Goal: Task Accomplishment & Management: Complete application form

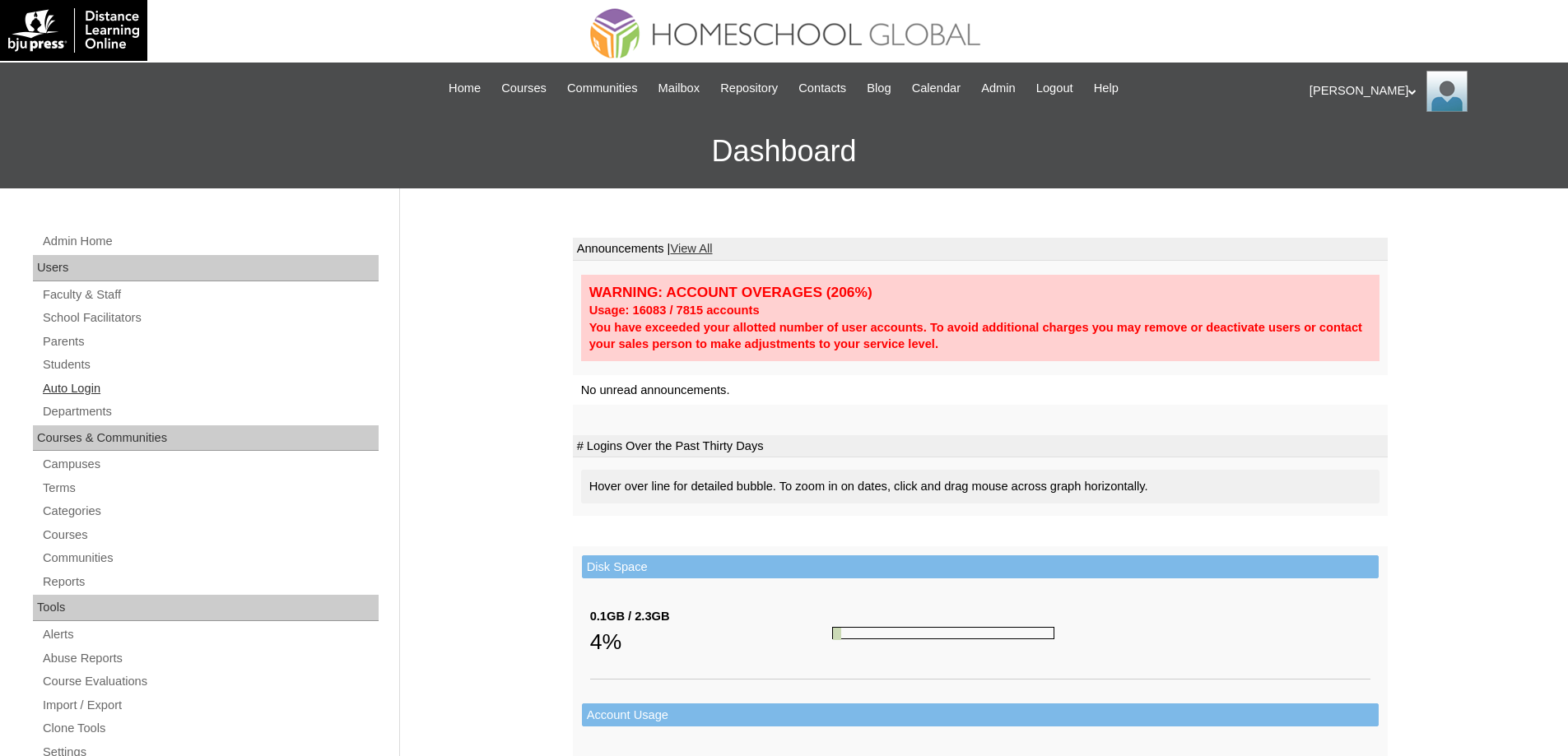
click at [130, 382] on link "Auto Login" at bounding box center [210, 388] width 337 height 21
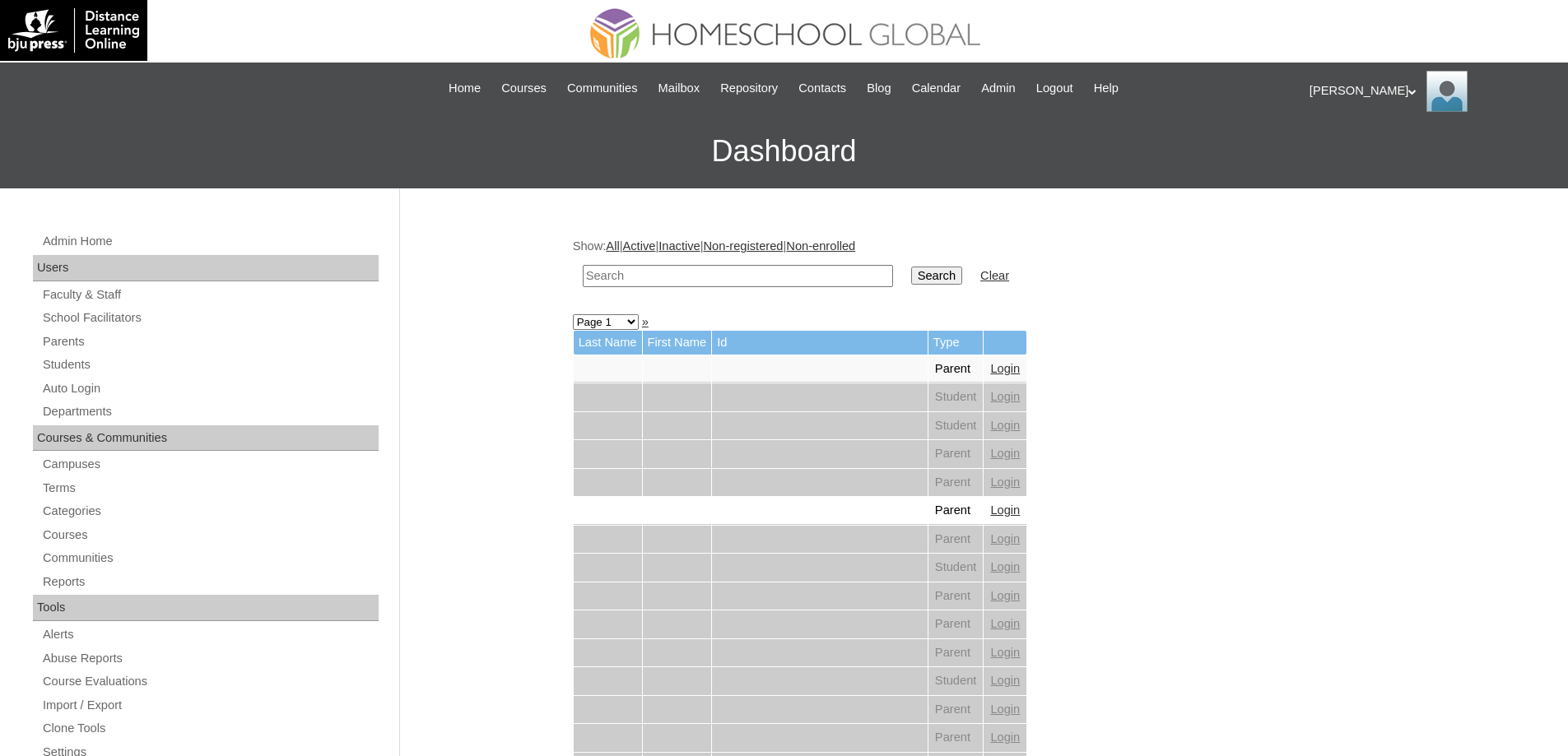
click at [788, 268] on input "text" at bounding box center [738, 276] width 310 height 22
paste input "MHS00155-TECHPH2025"
type input "MHS00155-TECHPH2025"
click at [957, 270] on input "Search" at bounding box center [936, 275] width 51 height 18
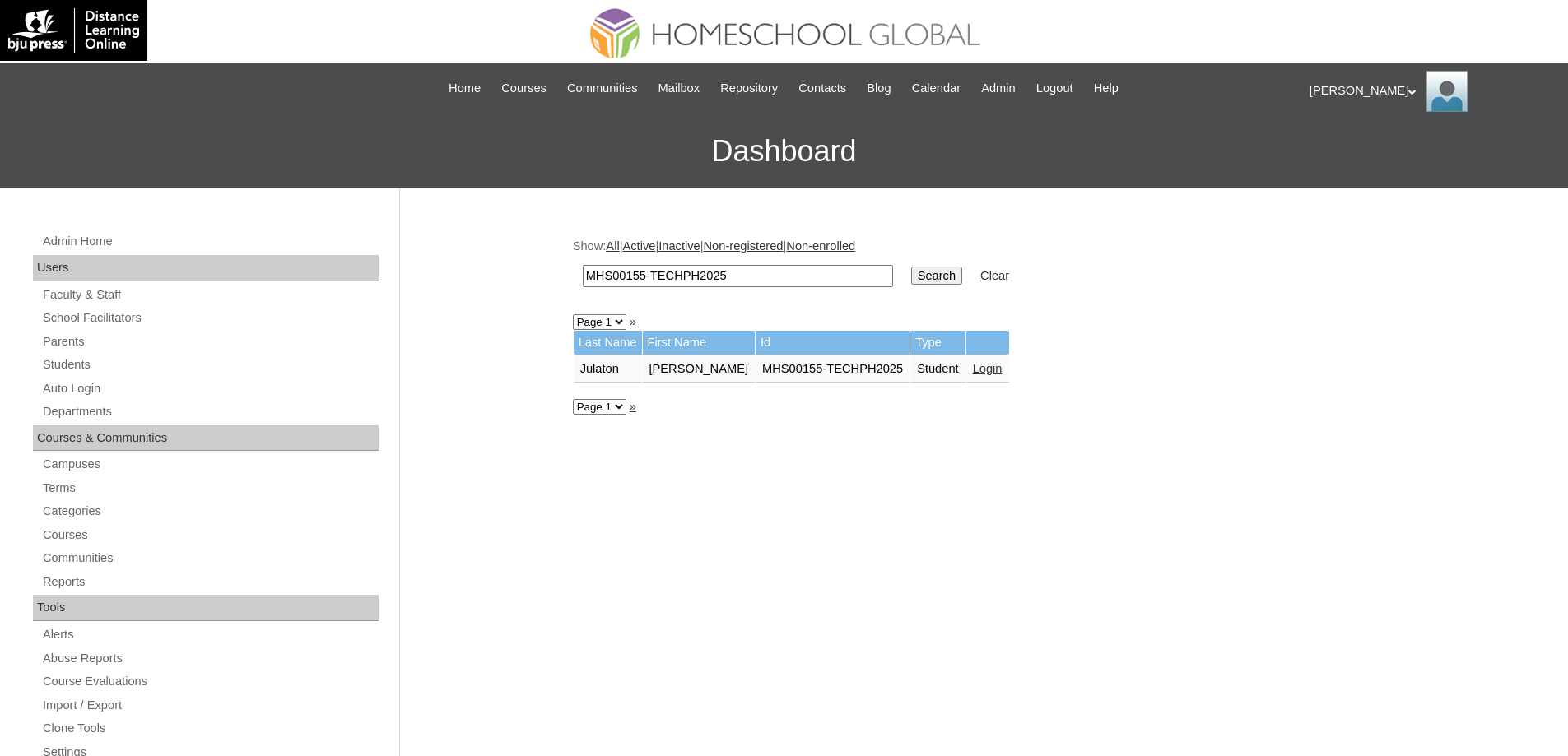
click at [983, 369] on link "Login" at bounding box center [987, 368] width 29 height 13
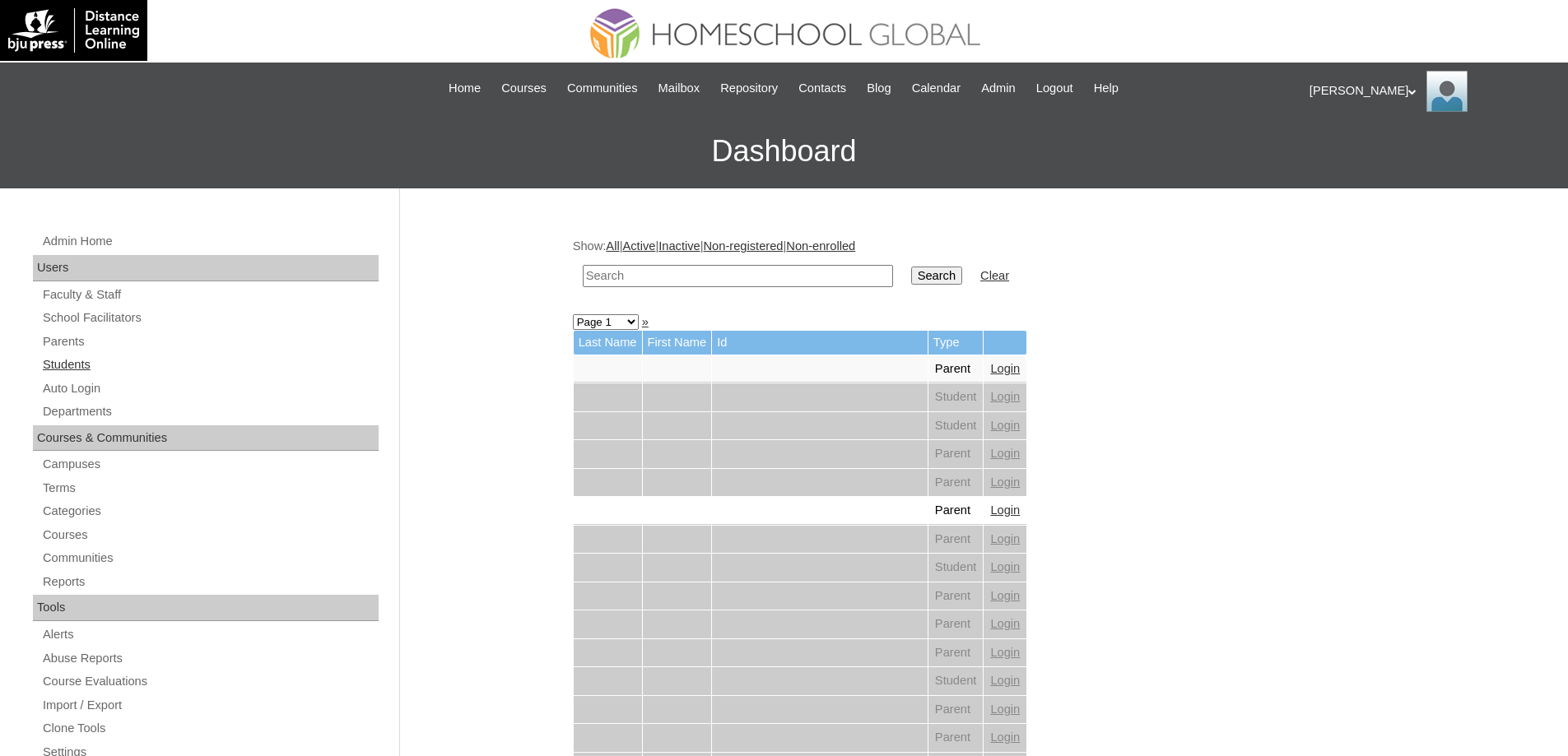
click at [104, 363] on link "Students" at bounding box center [210, 365] width 337 height 21
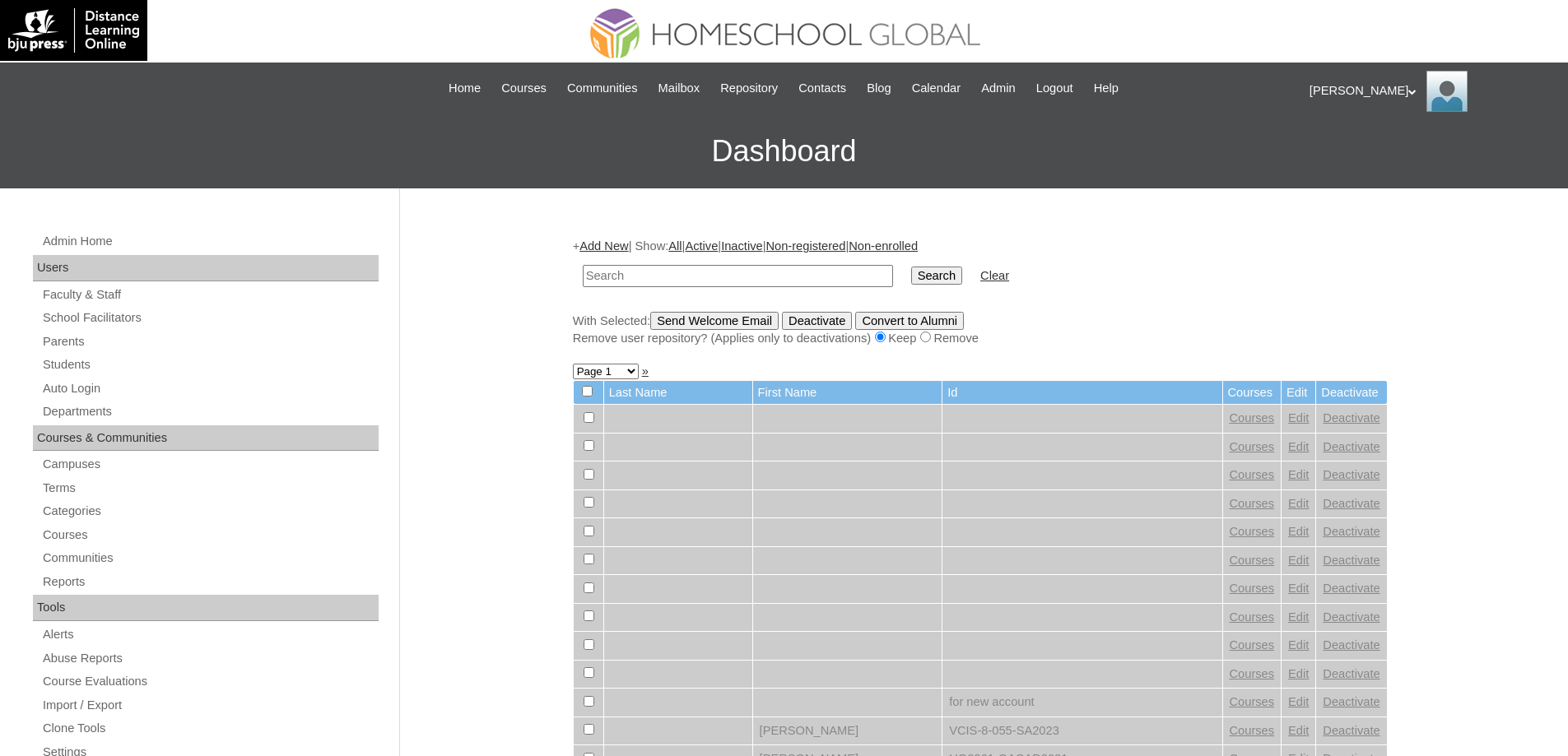
drag, startPoint x: 0, startPoint y: 0, endPoint x: 888, endPoint y: 280, distance: 931.1
click at [698, 273] on input "text" at bounding box center [738, 276] width 310 height 22
type input "MHS00155-TECHPH2025"
click at [941, 278] on input "Search" at bounding box center [936, 275] width 51 height 18
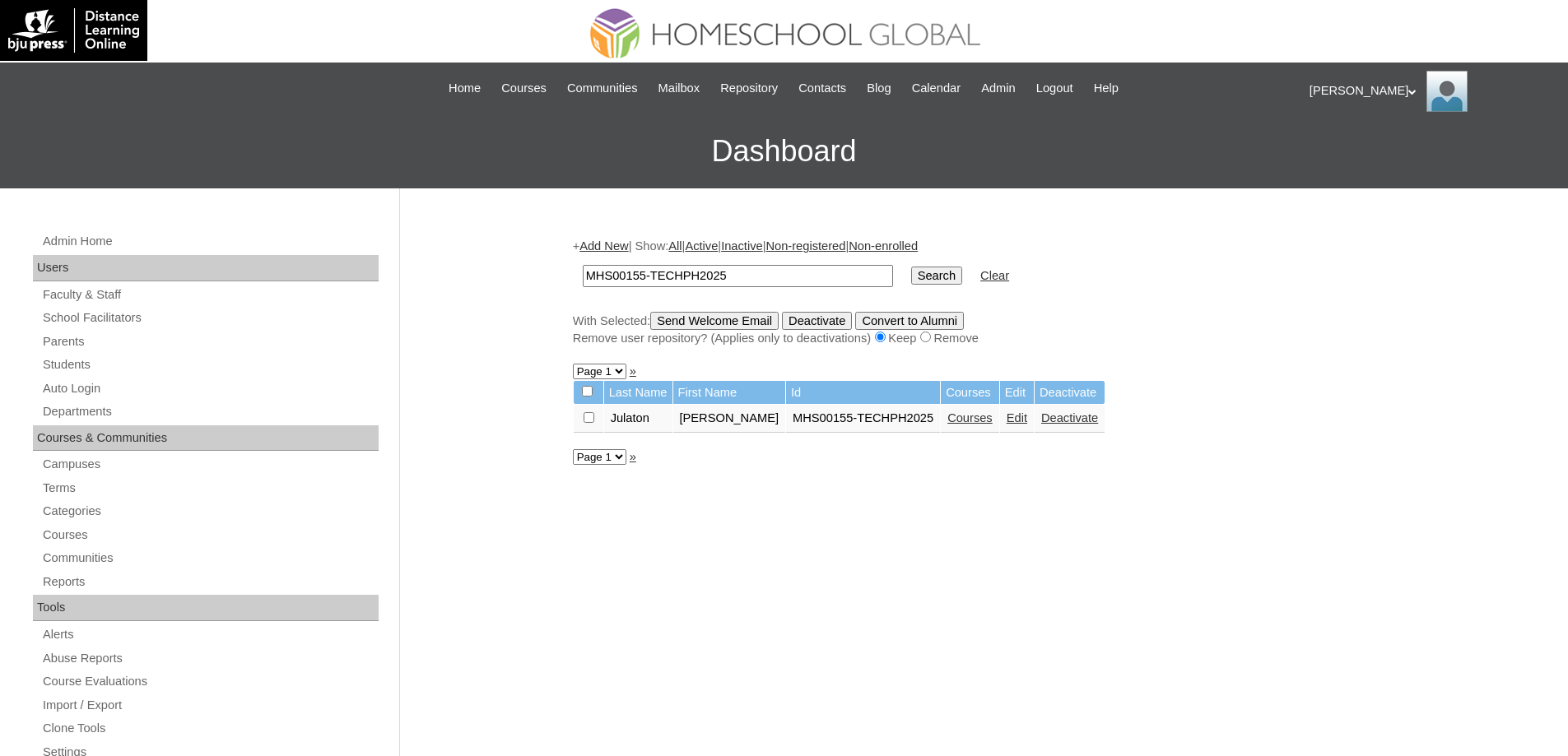
click at [947, 417] on link "Courses" at bounding box center [970, 418] width 46 height 13
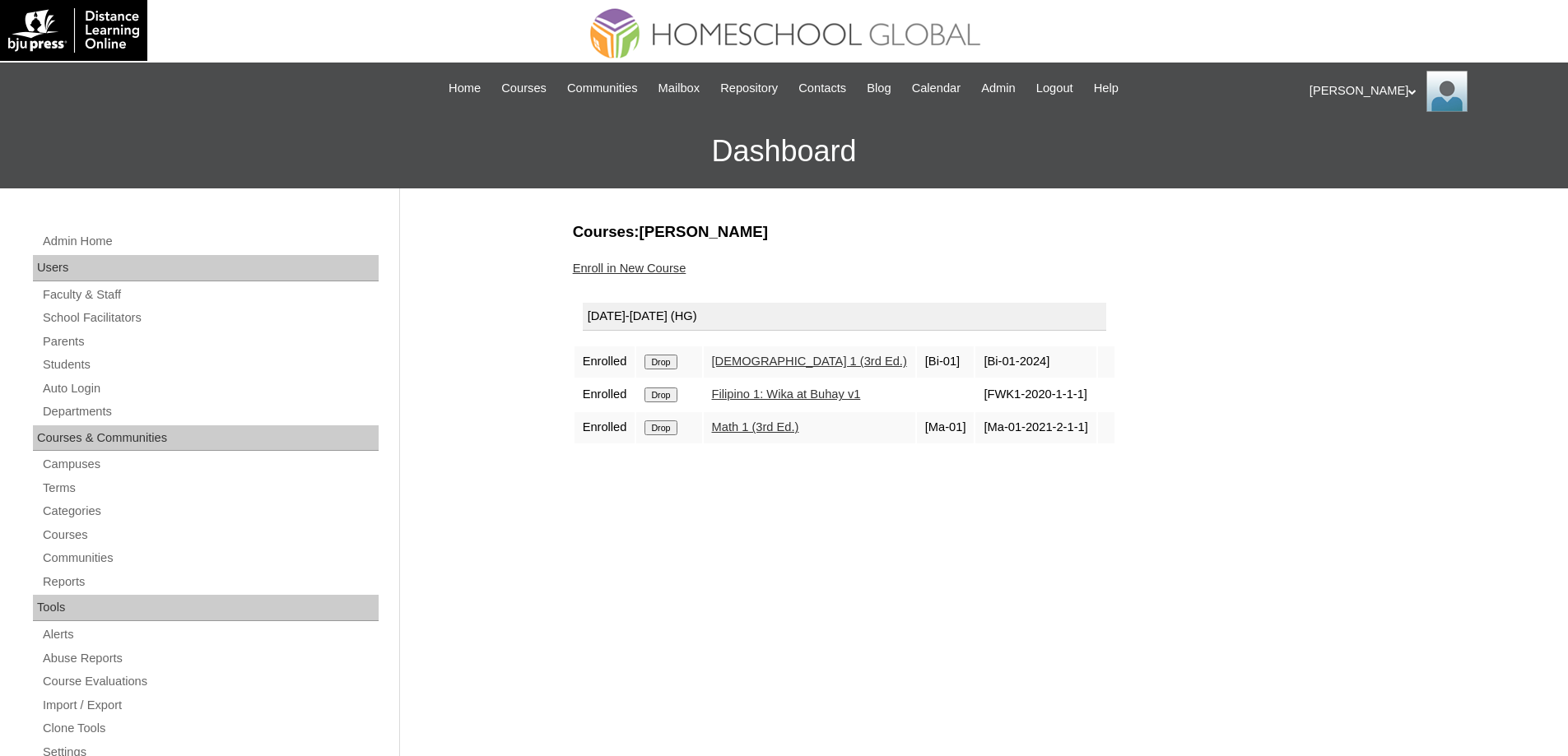
click at [632, 272] on link "Enroll in New Course" at bounding box center [629, 267] width 113 height 13
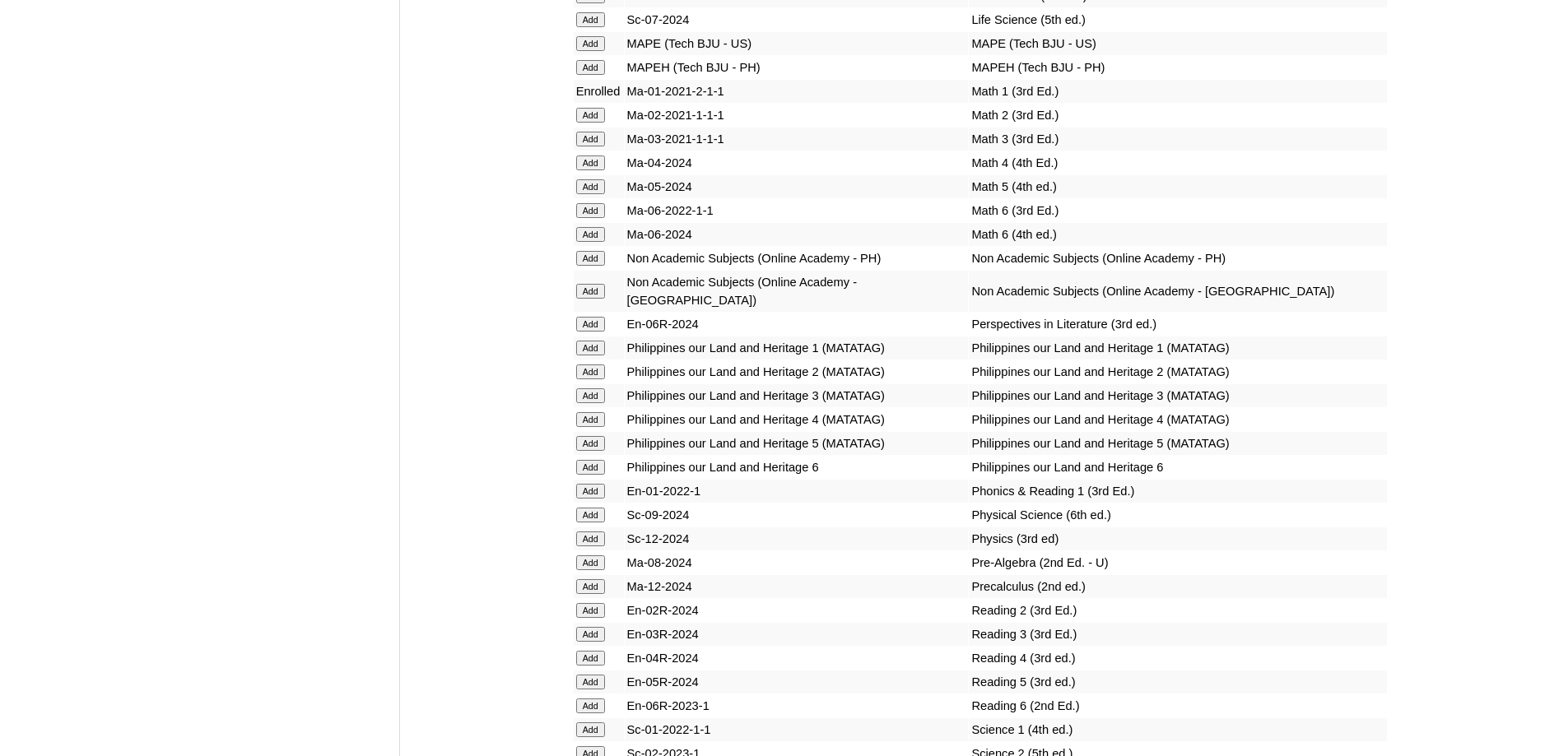
scroll to position [5592, 0]
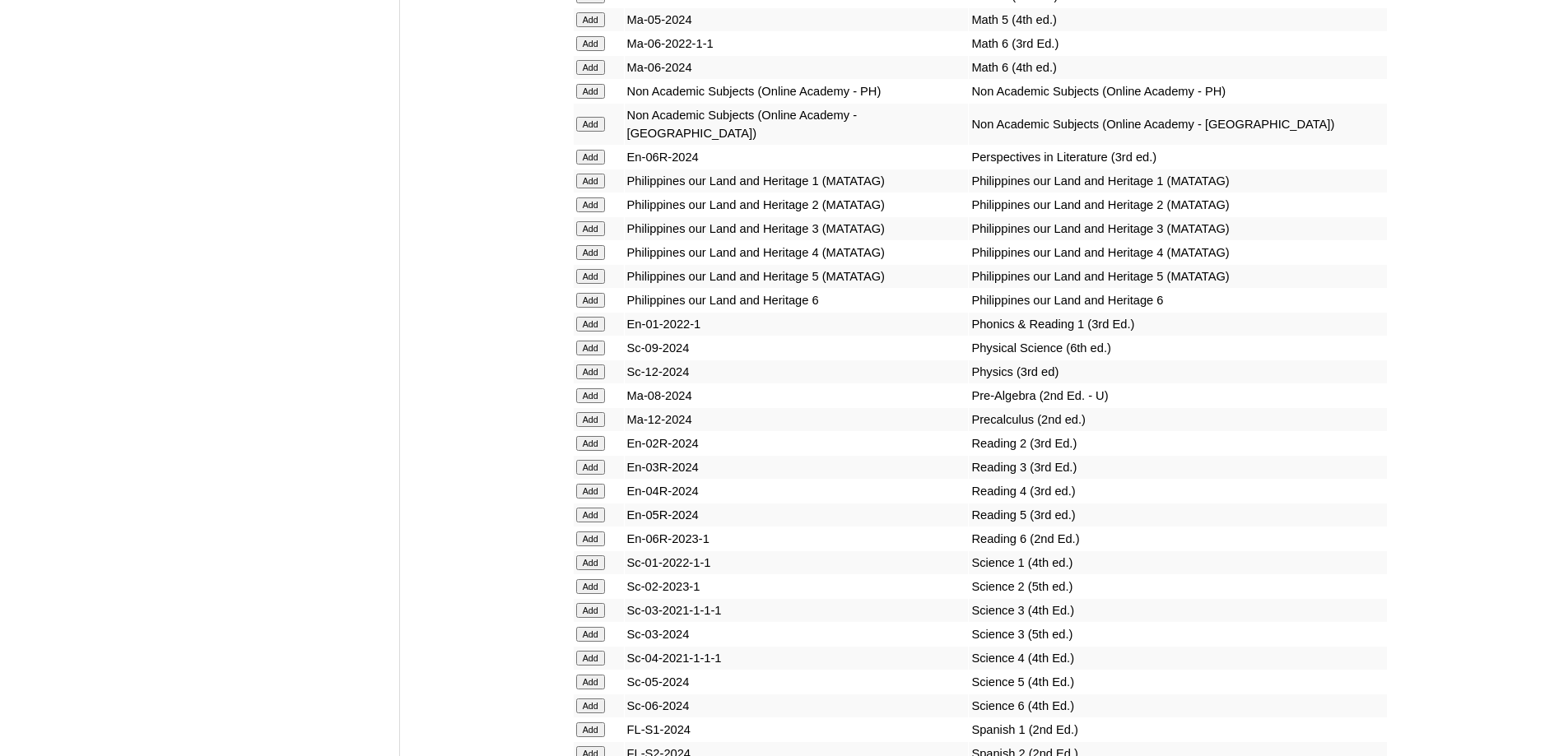
scroll to position [5838, 0]
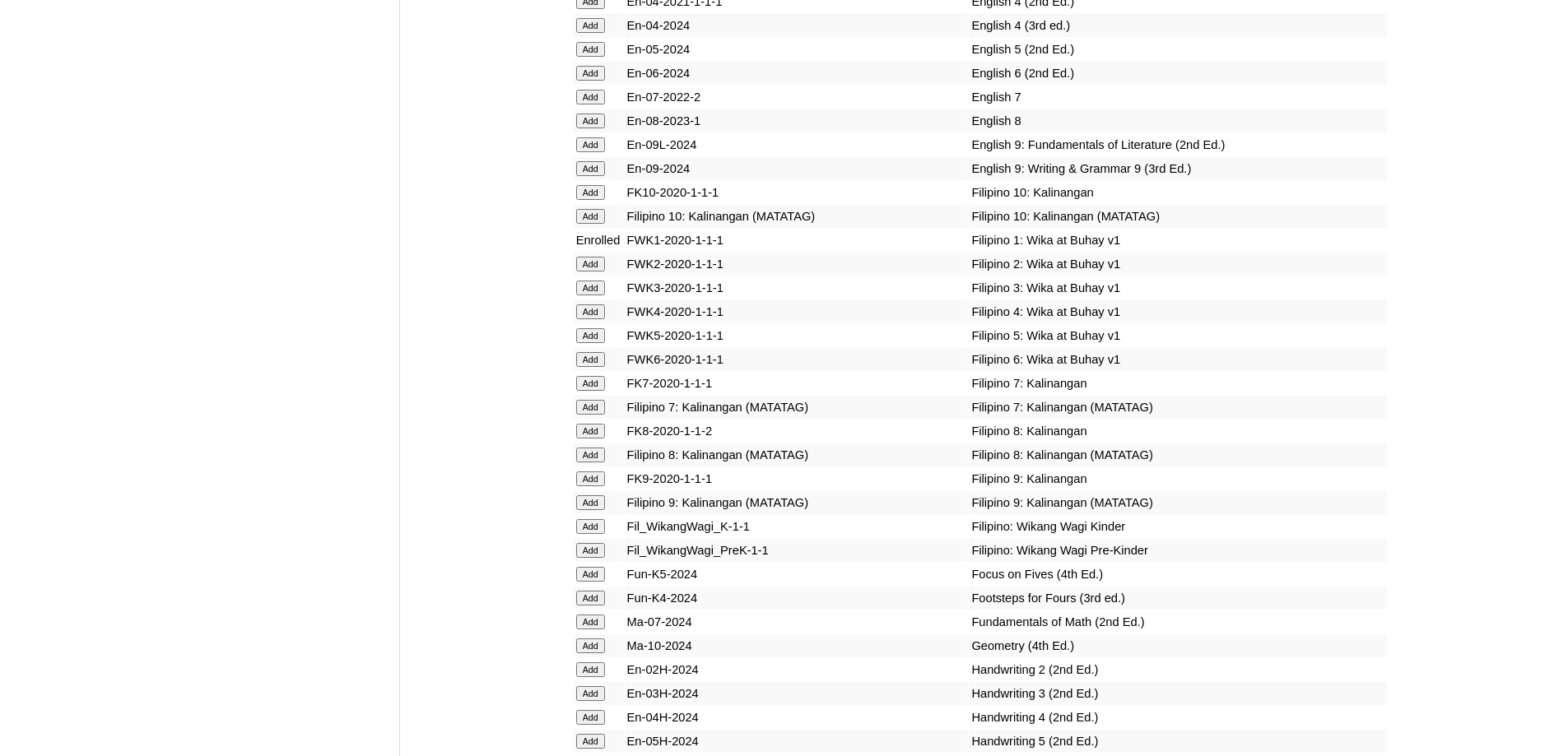
scroll to position [5870, 0]
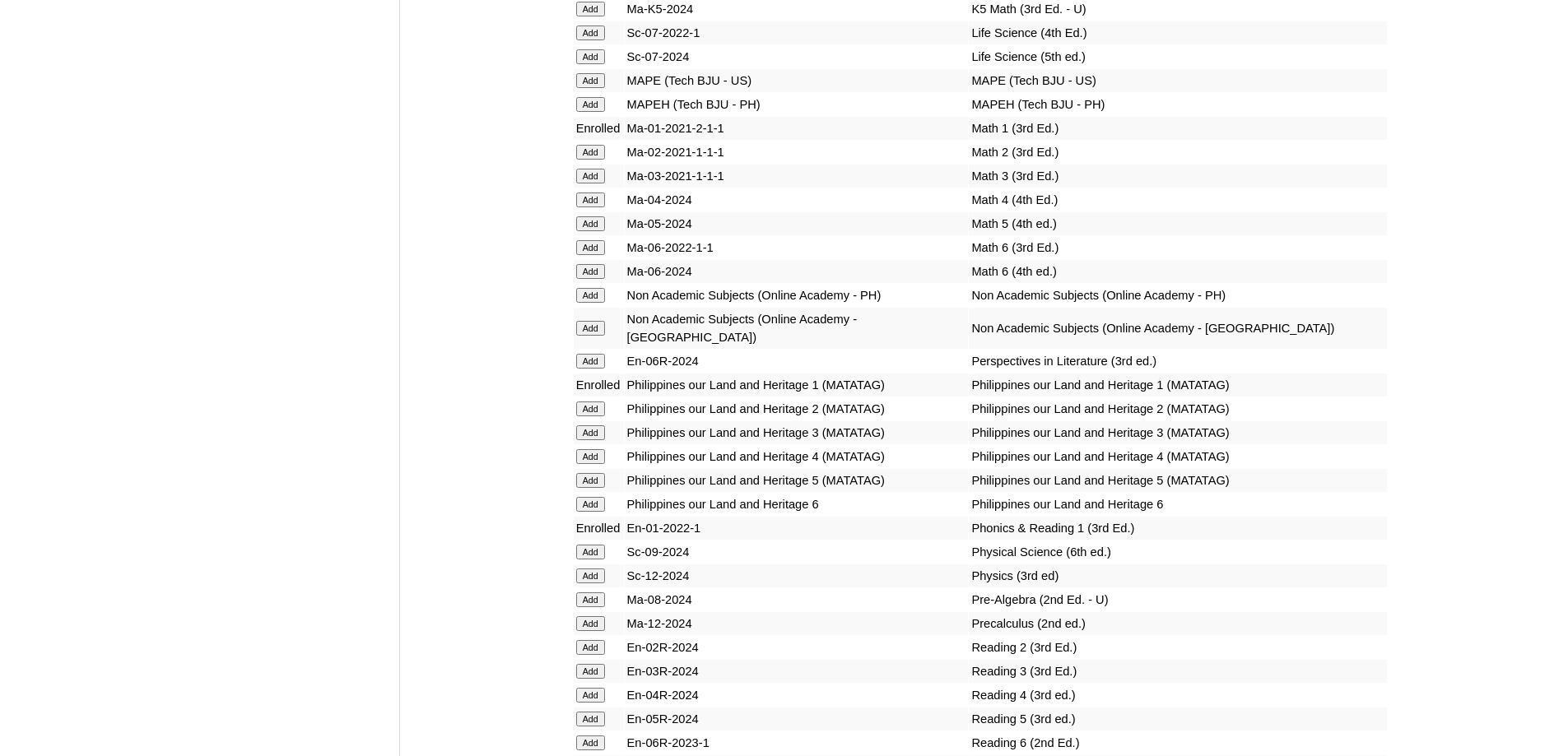
scroll to position [6030, 0]
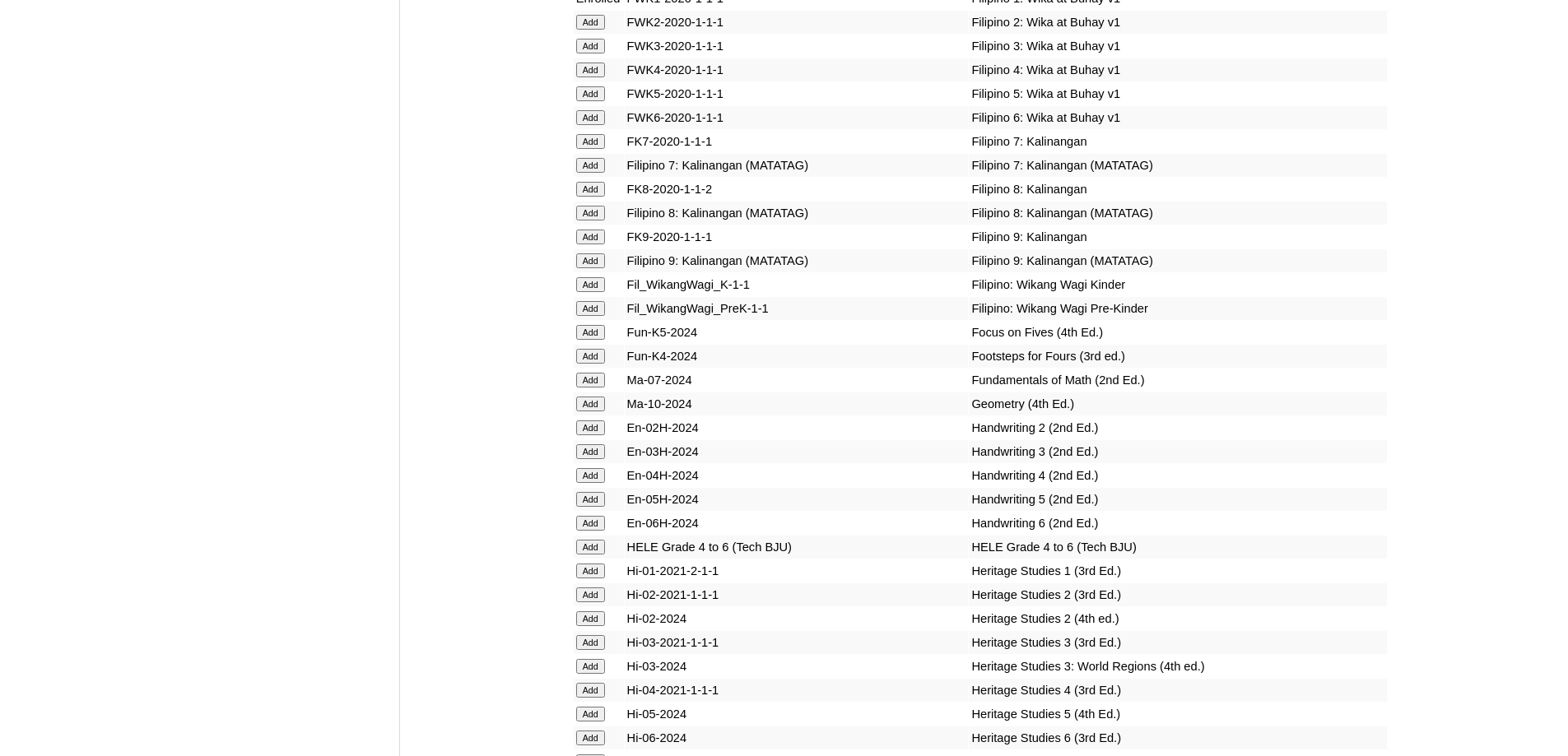
scroll to position [6271, 0]
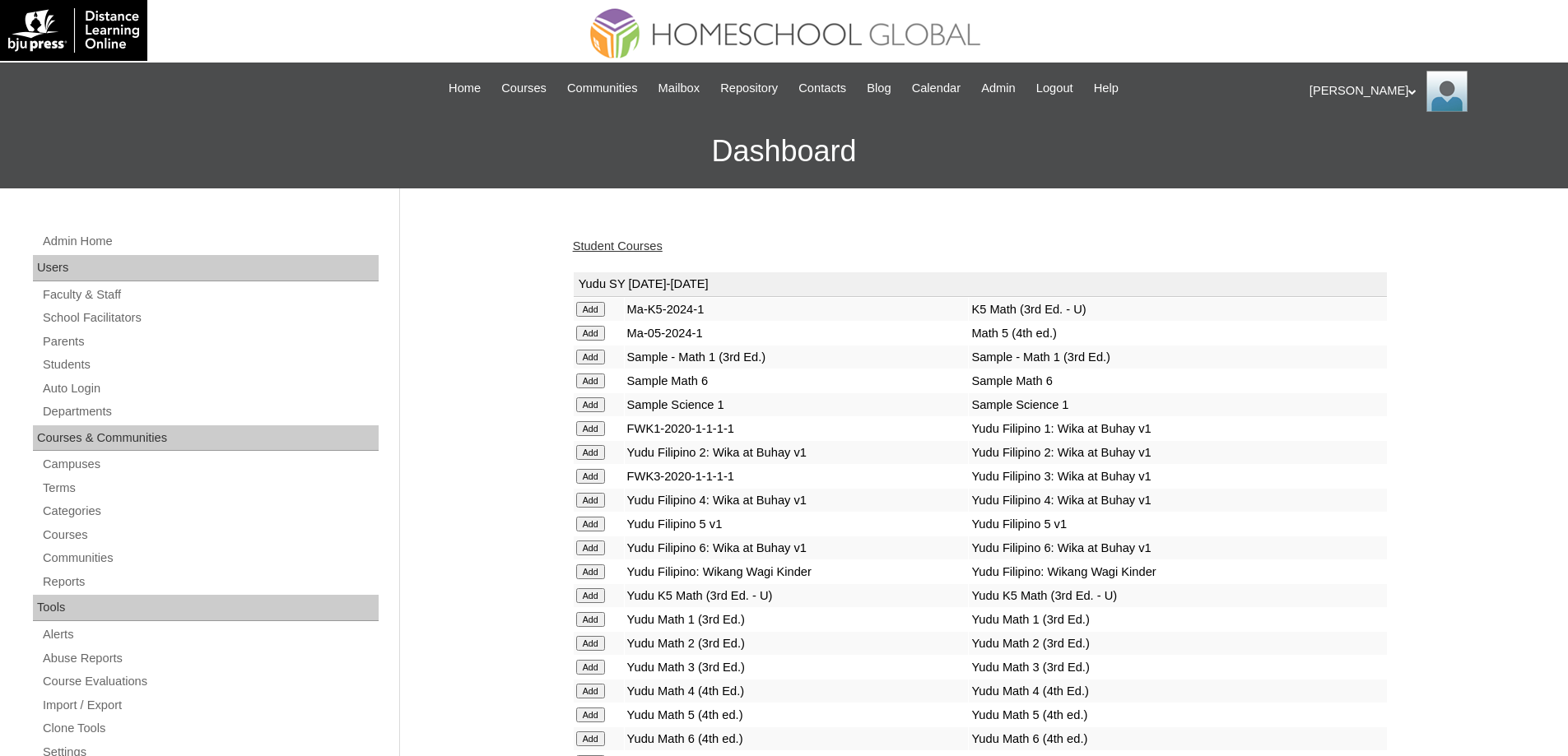
click at [634, 253] on link "Student Courses" at bounding box center [617, 246] width 89 height 13
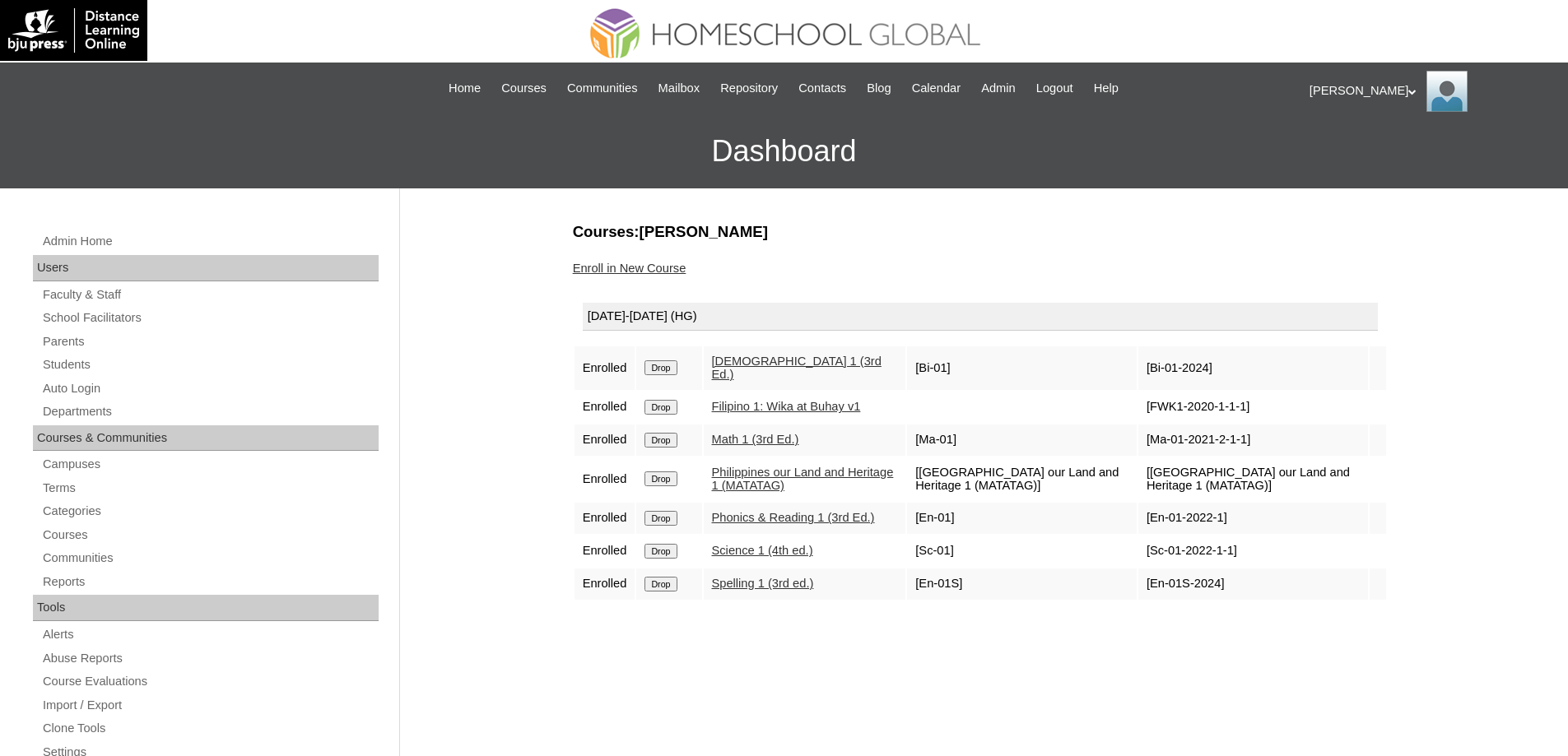
click at [670, 271] on link "Enroll in New Course" at bounding box center [629, 267] width 113 height 13
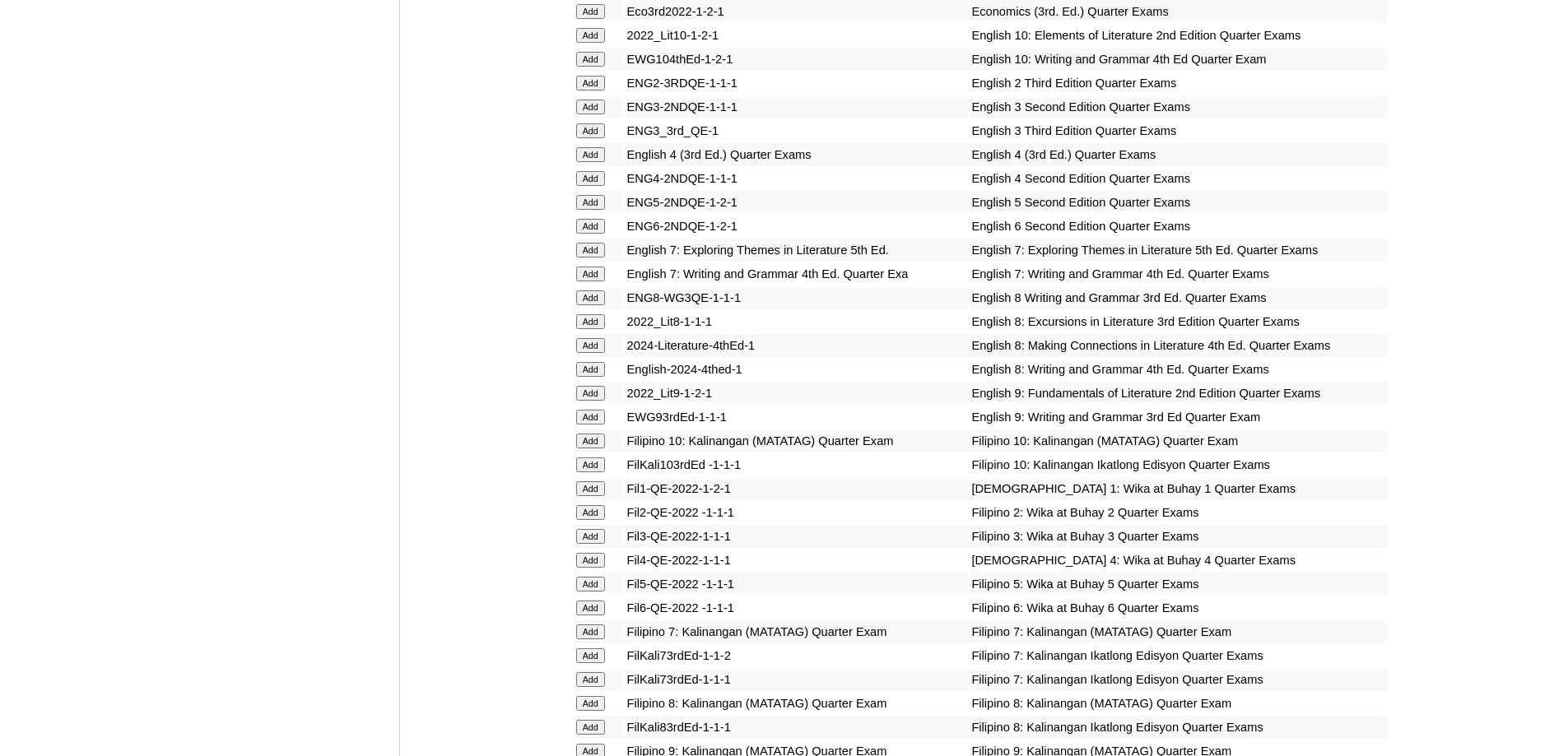
scroll to position [1398, 0]
